Goal: Information Seeking & Learning: Learn about a topic

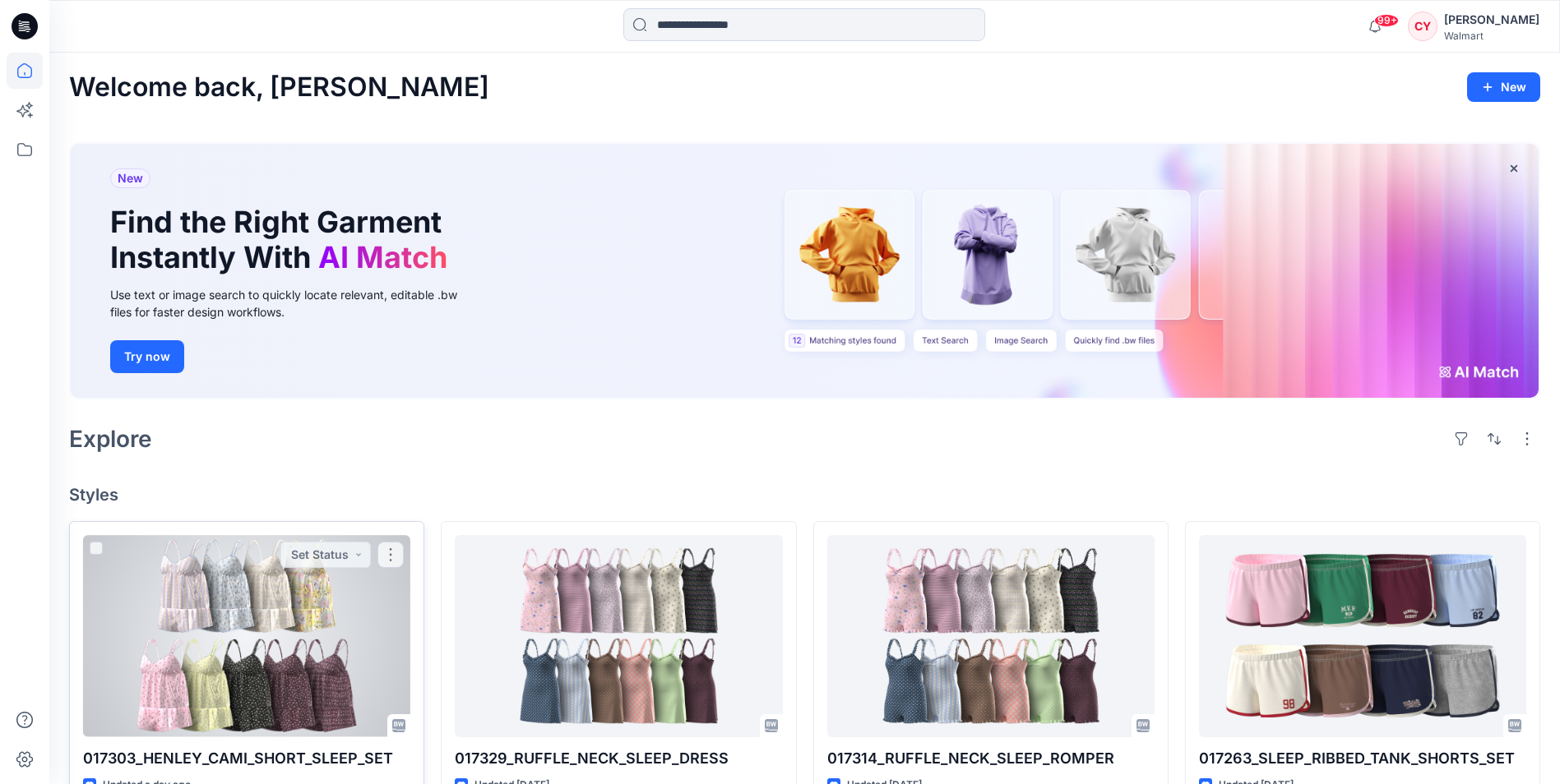
click at [281, 583] on div at bounding box center [246, 635] width 327 height 201
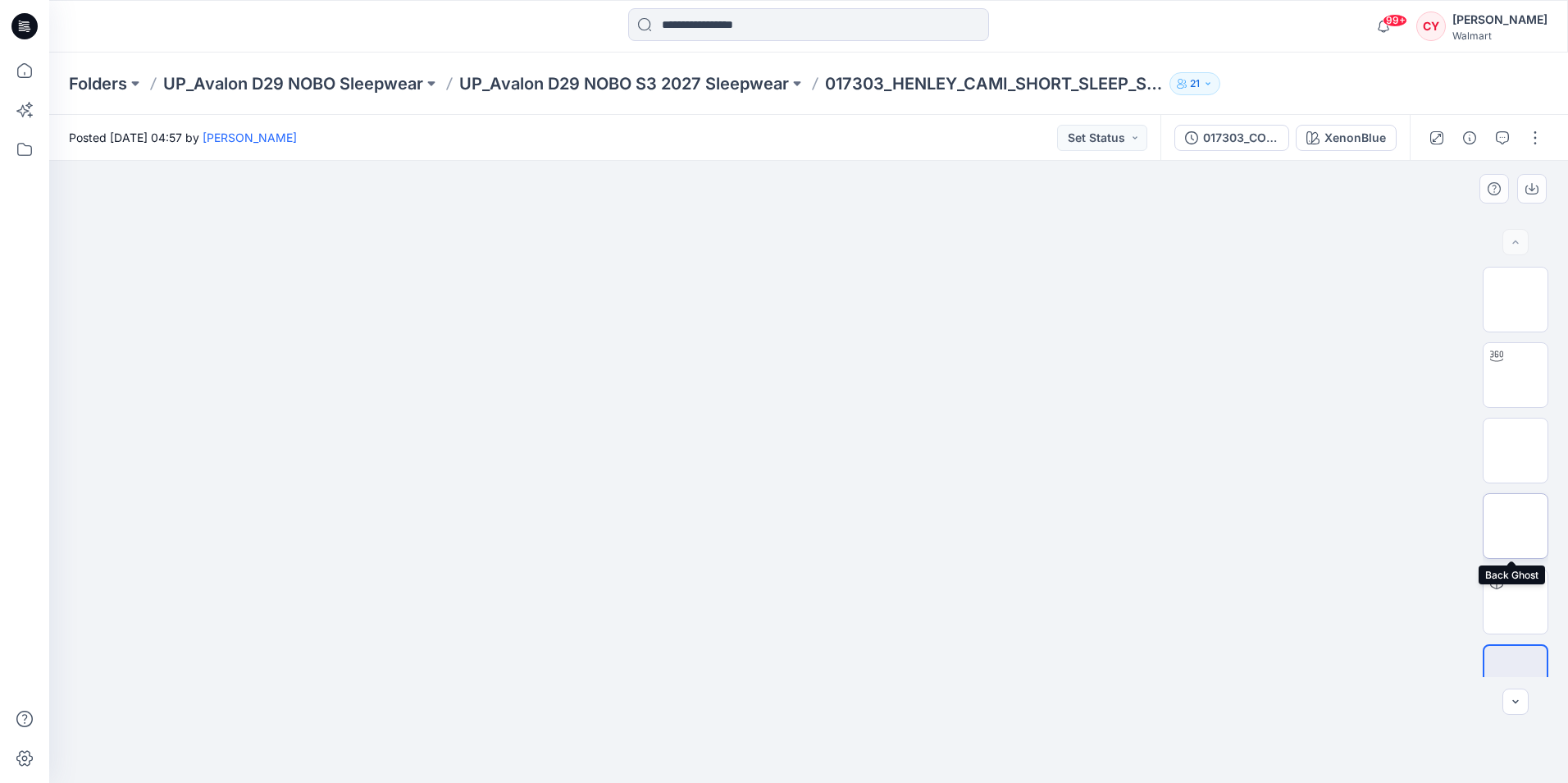
click at [1516, 527] on img at bounding box center [1516, 527] width 0 height 0
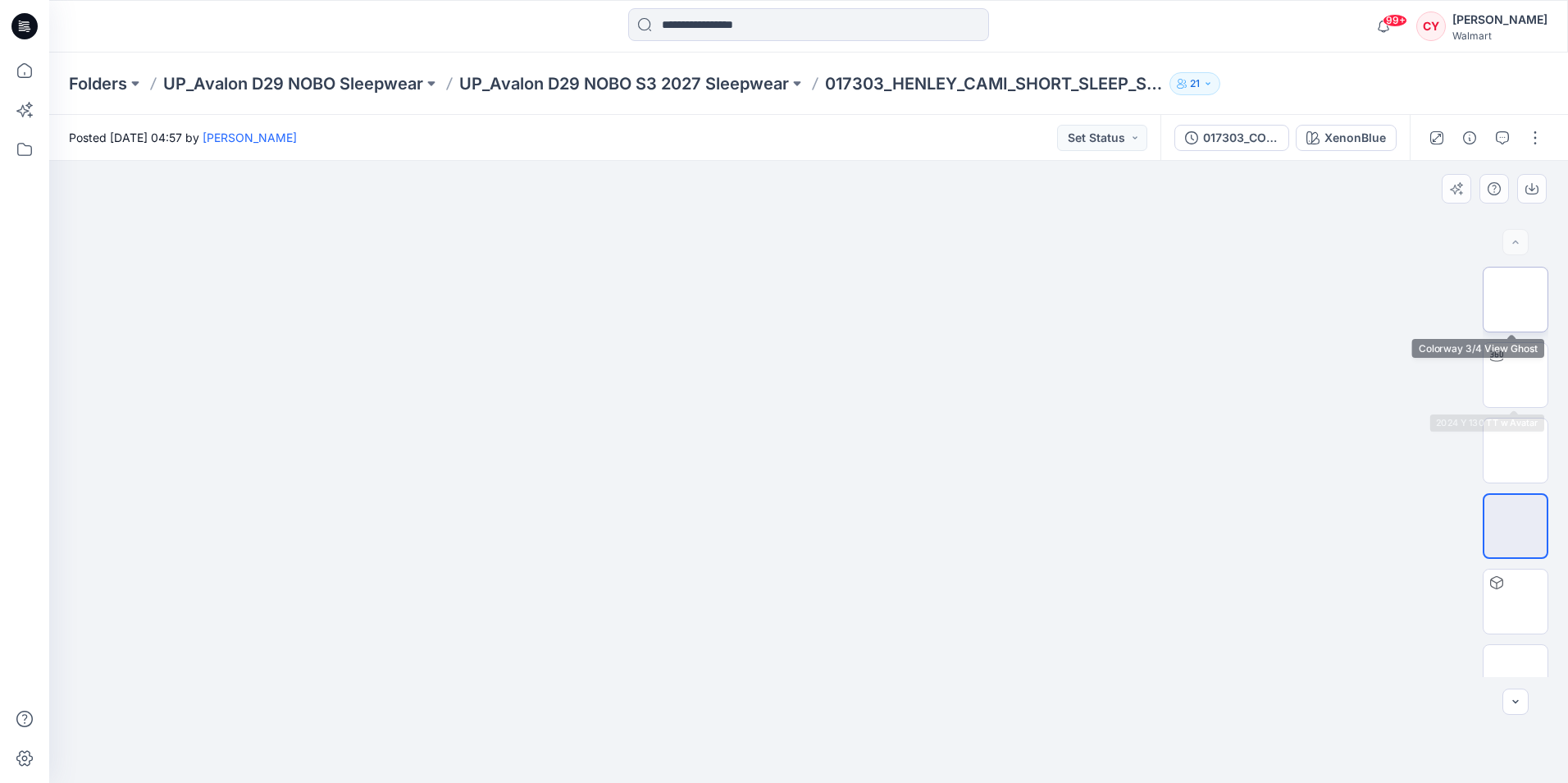
click at [1516, 299] on img at bounding box center [1516, 299] width 0 height 0
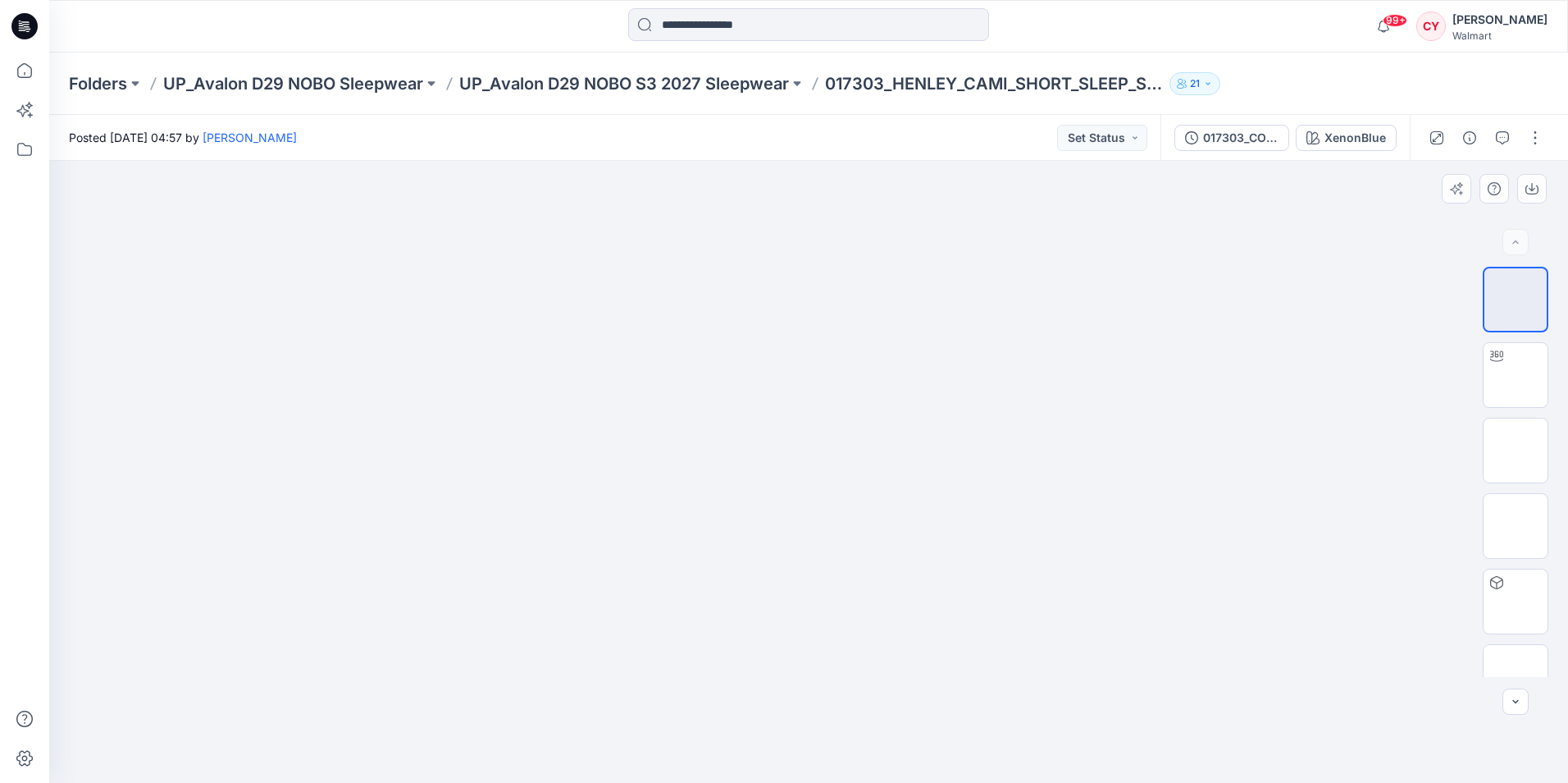
click at [869, 267] on img at bounding box center [809, 267] width 245 height 0
click at [1516, 601] on img at bounding box center [1516, 601] width 0 height 0
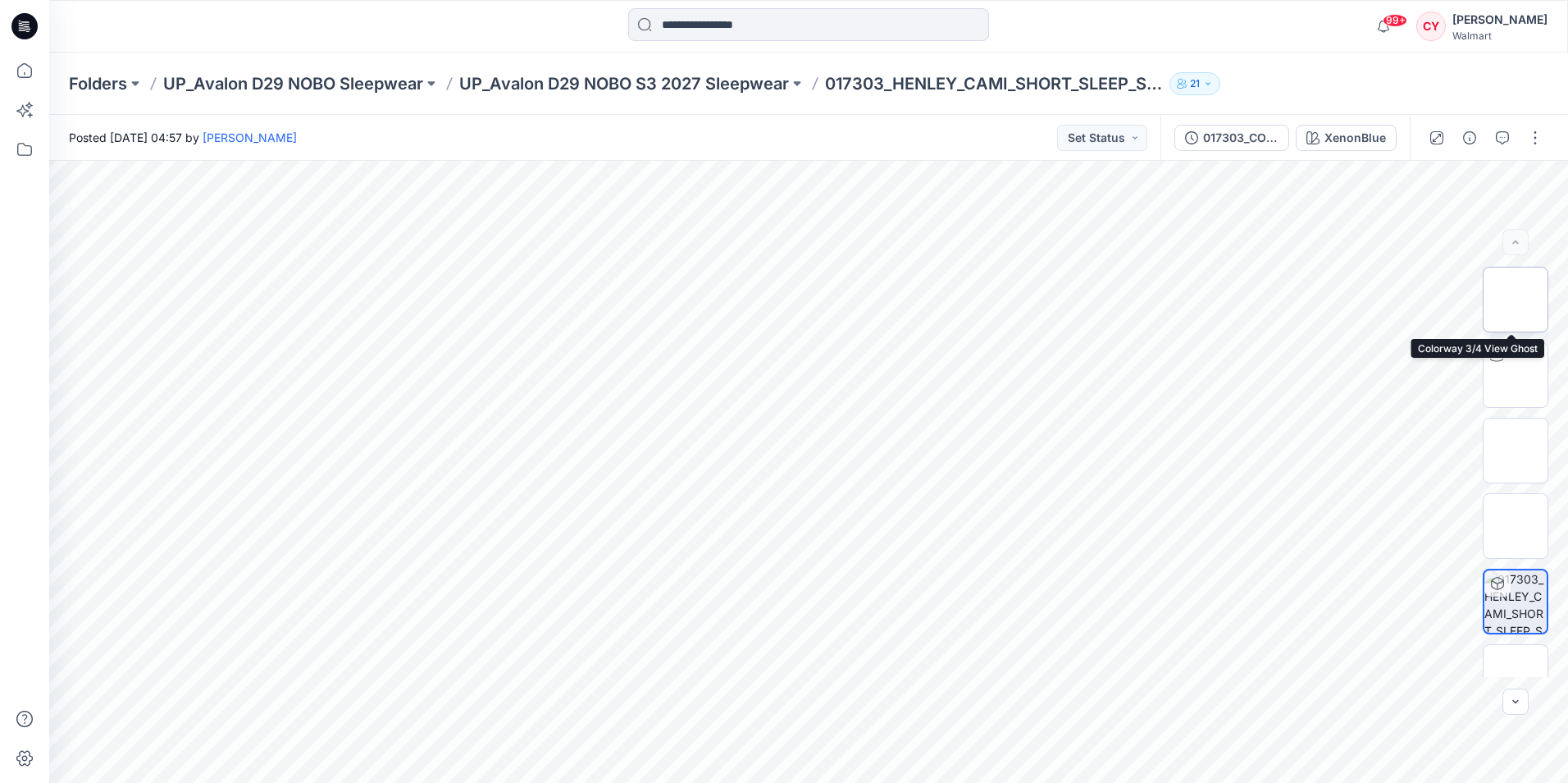
click at [1516, 299] on img at bounding box center [1516, 299] width 0 height 0
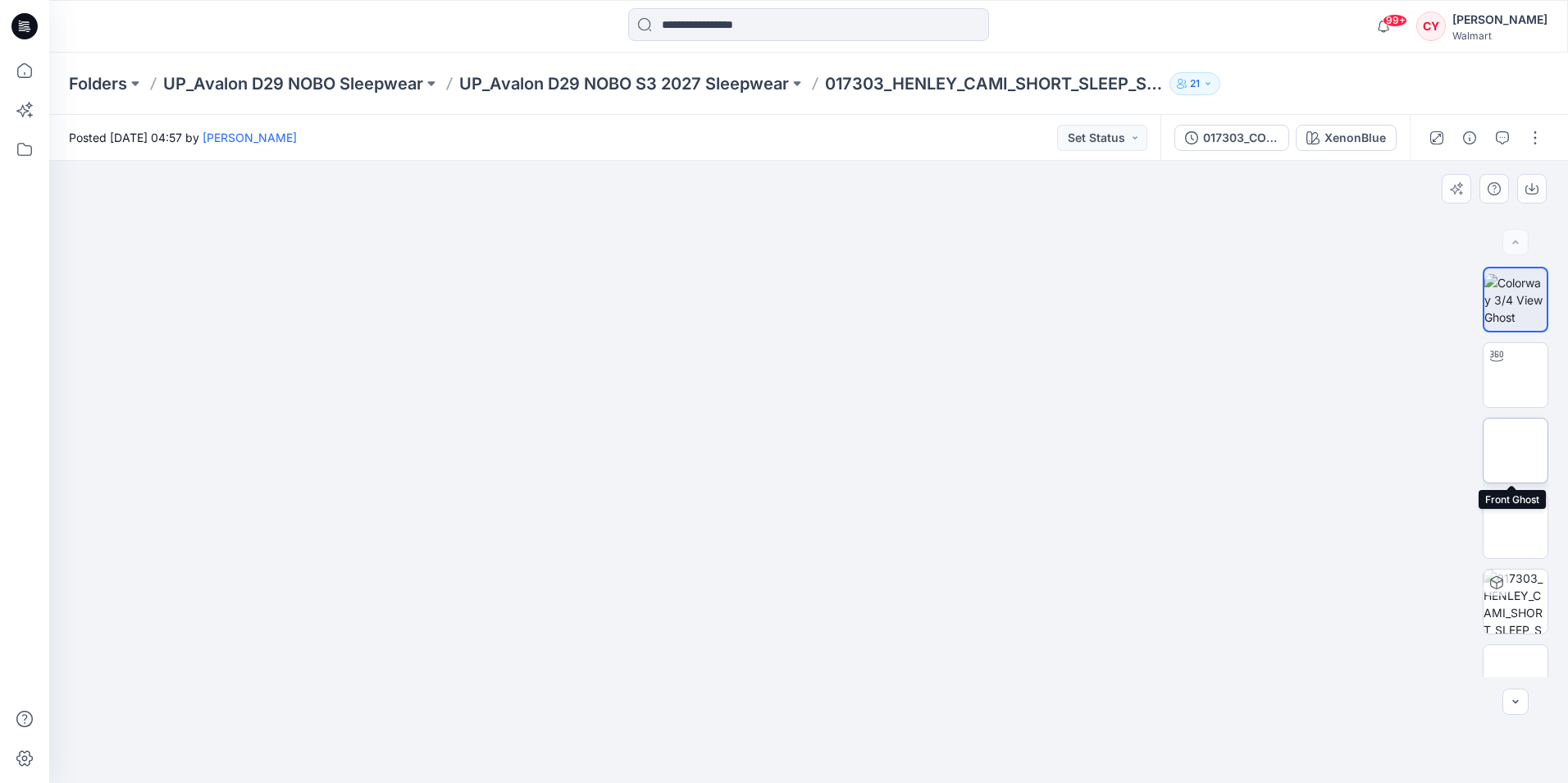
click at [1516, 451] on img at bounding box center [1516, 451] width 0 height 0
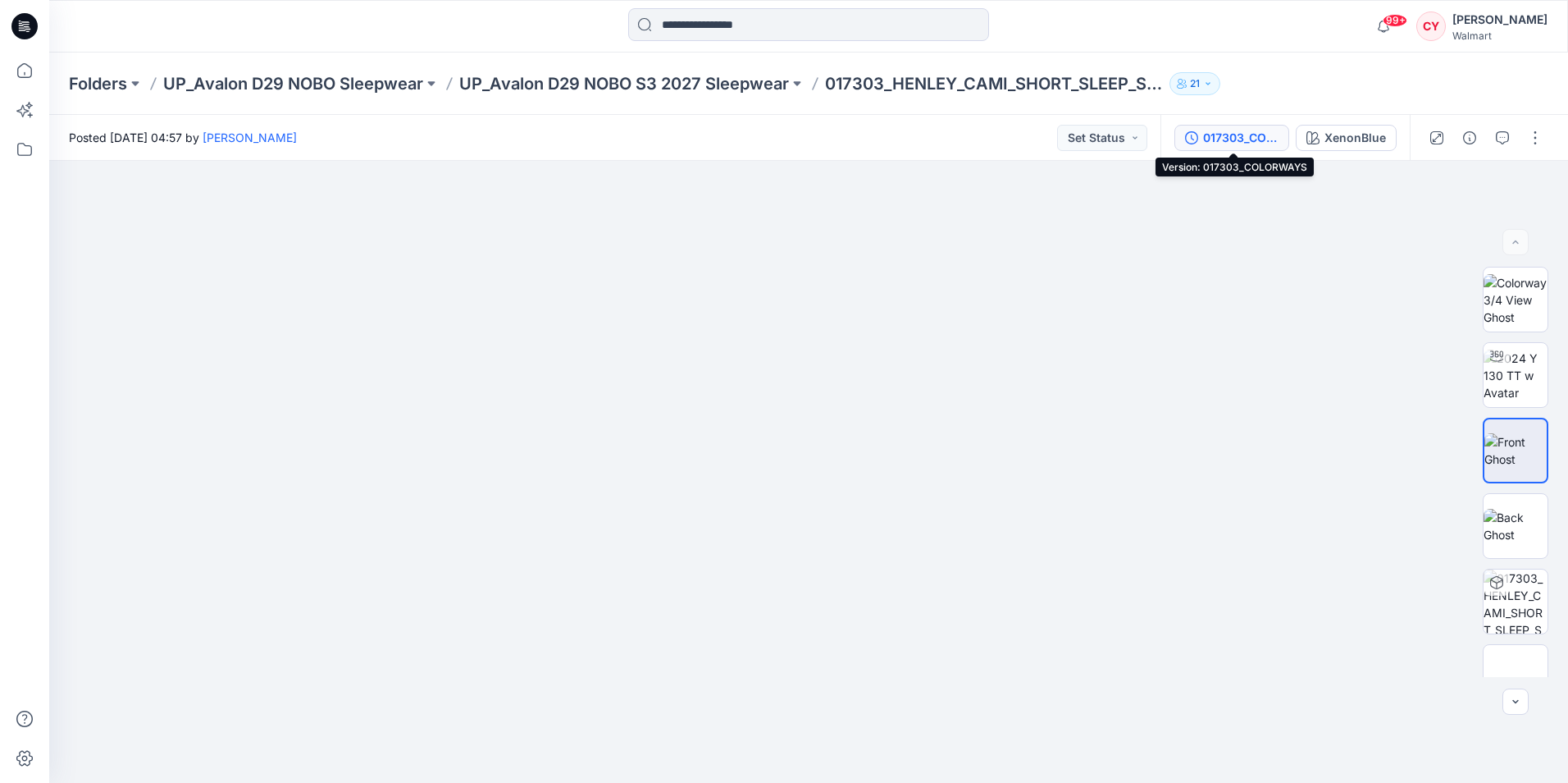
click at [1245, 137] on div "017303_COLORWAYS" at bounding box center [1241, 138] width 76 height 18
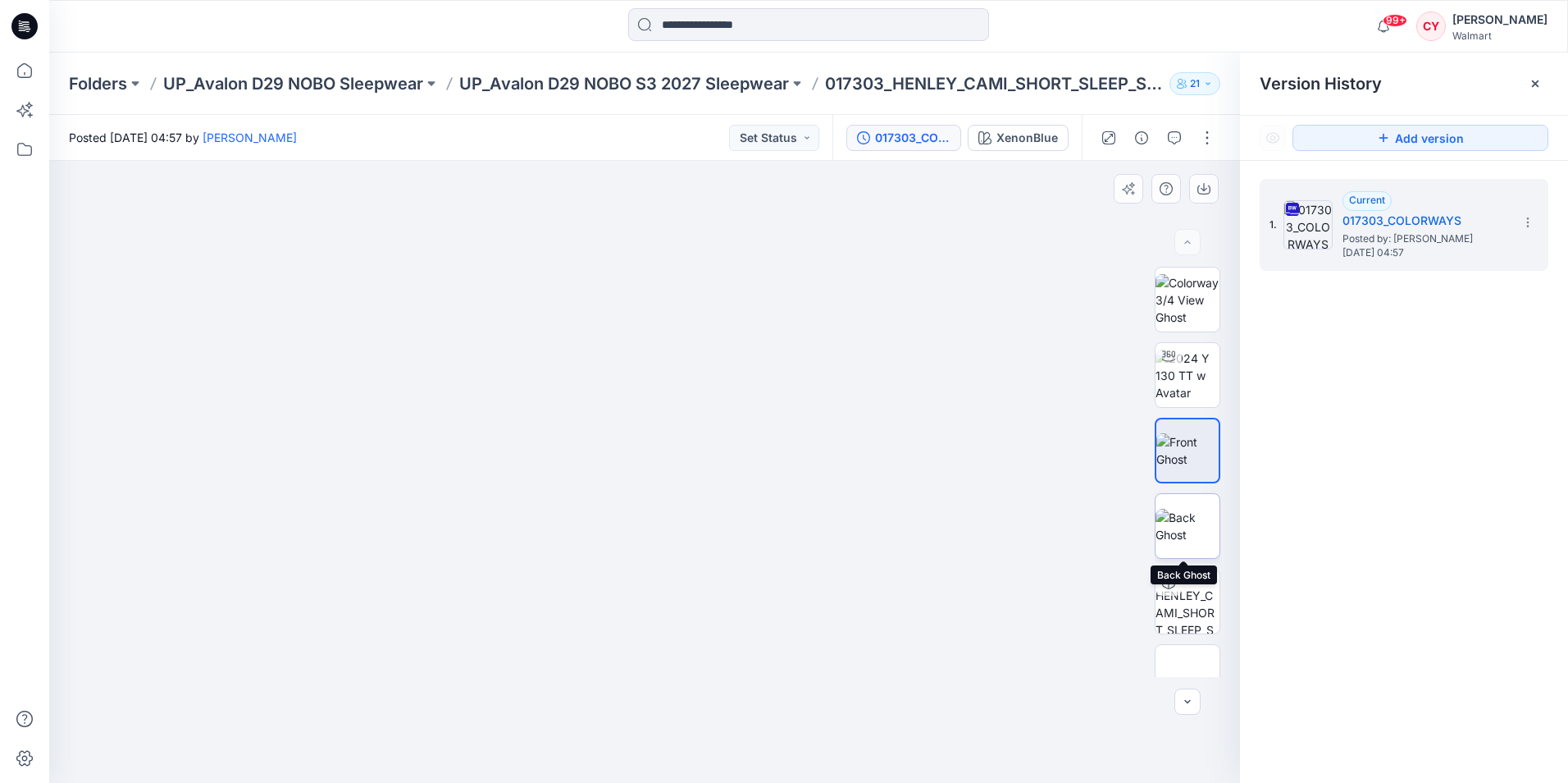
click at [1196, 528] on img at bounding box center [1187, 526] width 64 height 34
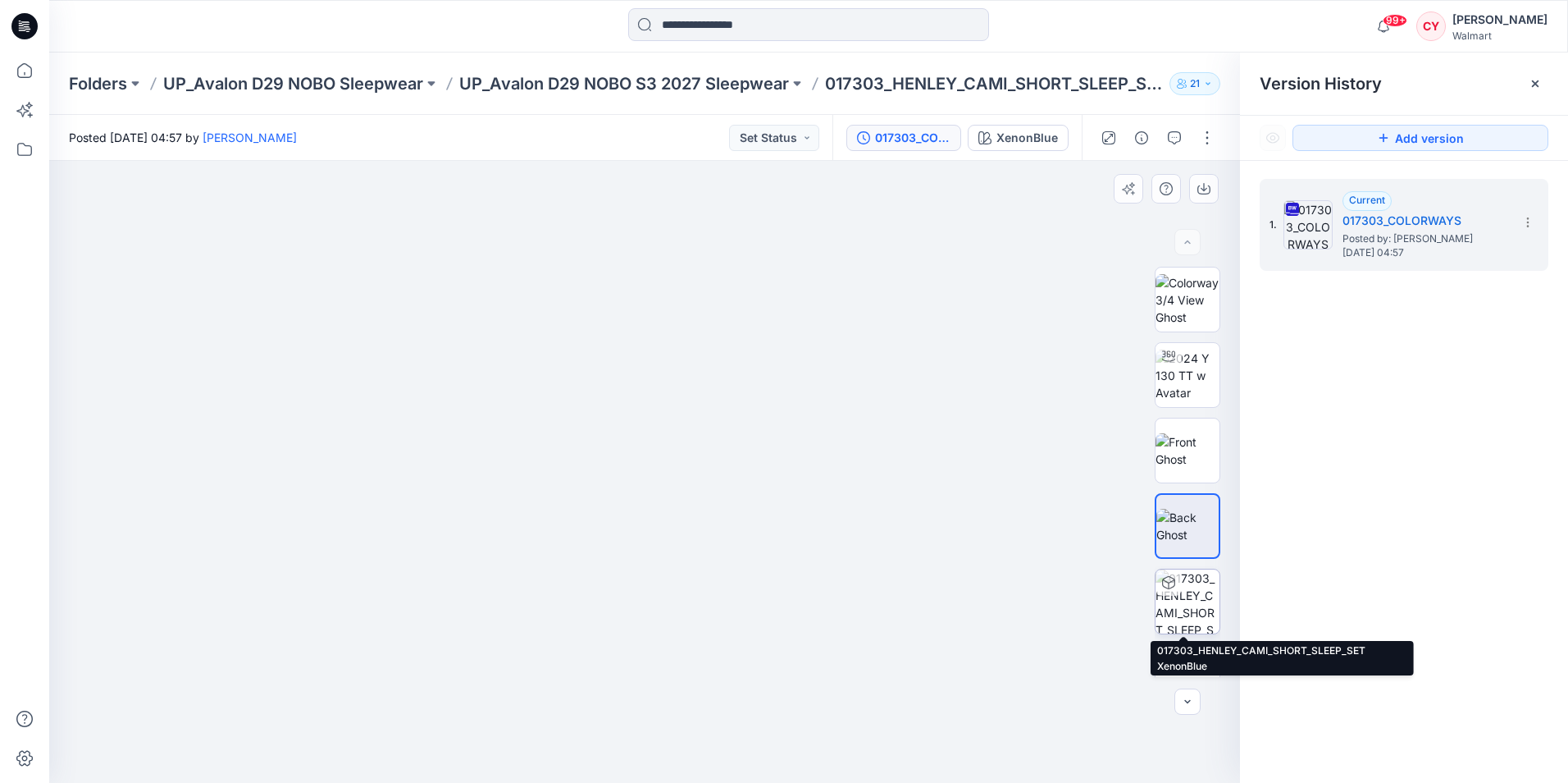
click at [1195, 594] on img at bounding box center [1187, 601] width 64 height 64
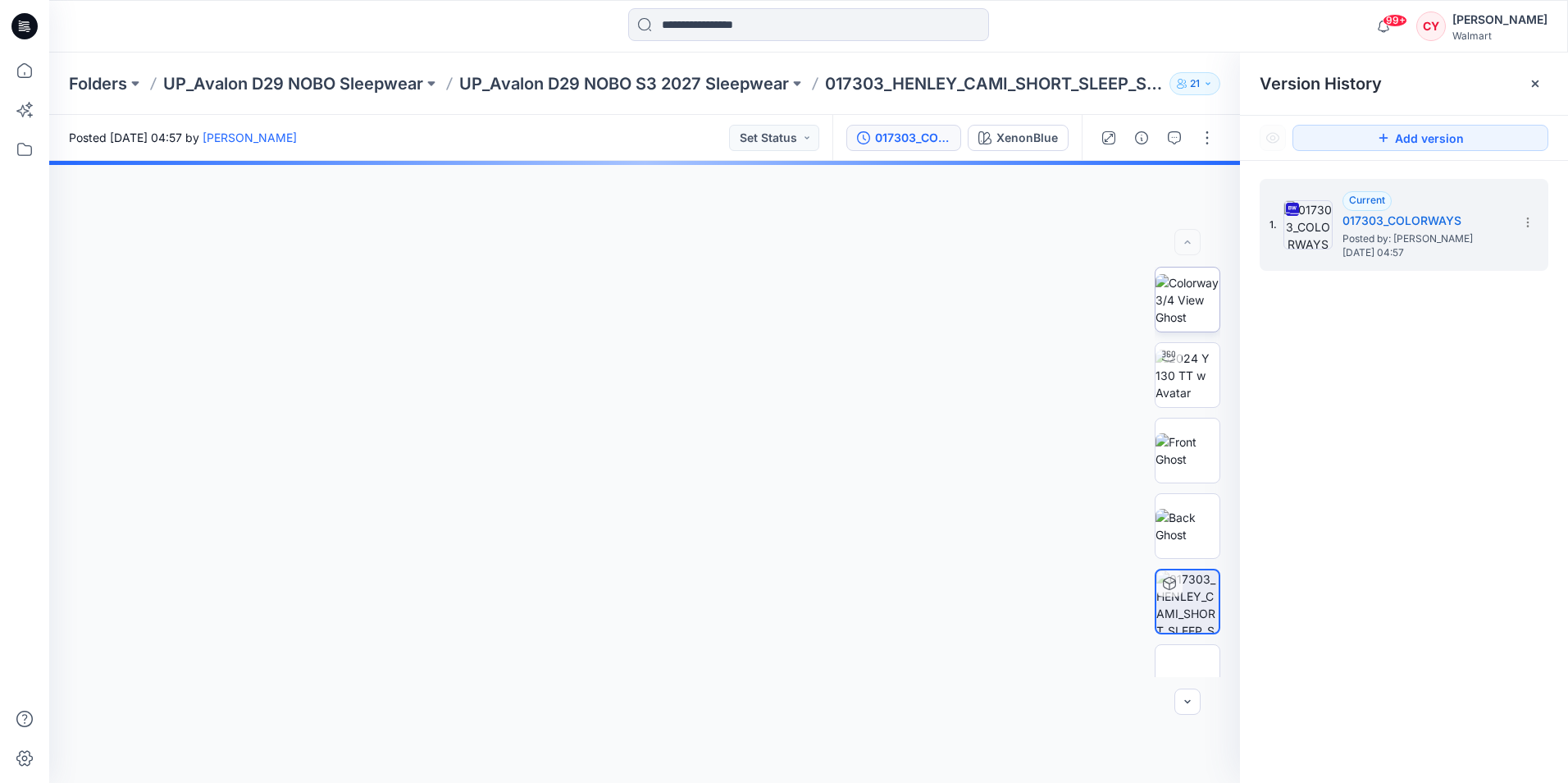
click at [1173, 321] on img at bounding box center [1187, 299] width 64 height 51
